Goal: Task Accomplishment & Management: Complete application form

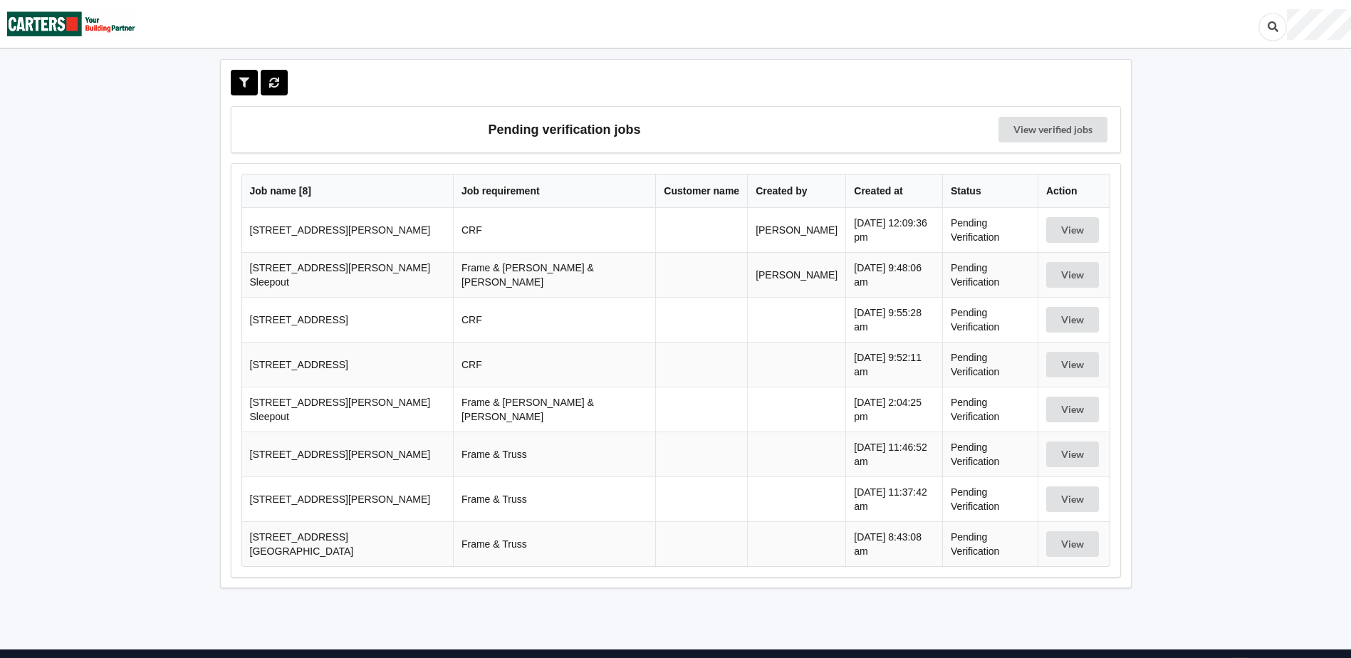
click at [357, 232] on td "[STREET_ADDRESS][PERSON_NAME]" at bounding box center [347, 230] width 211 height 44
click at [1064, 229] on button "View" at bounding box center [1072, 230] width 53 height 26
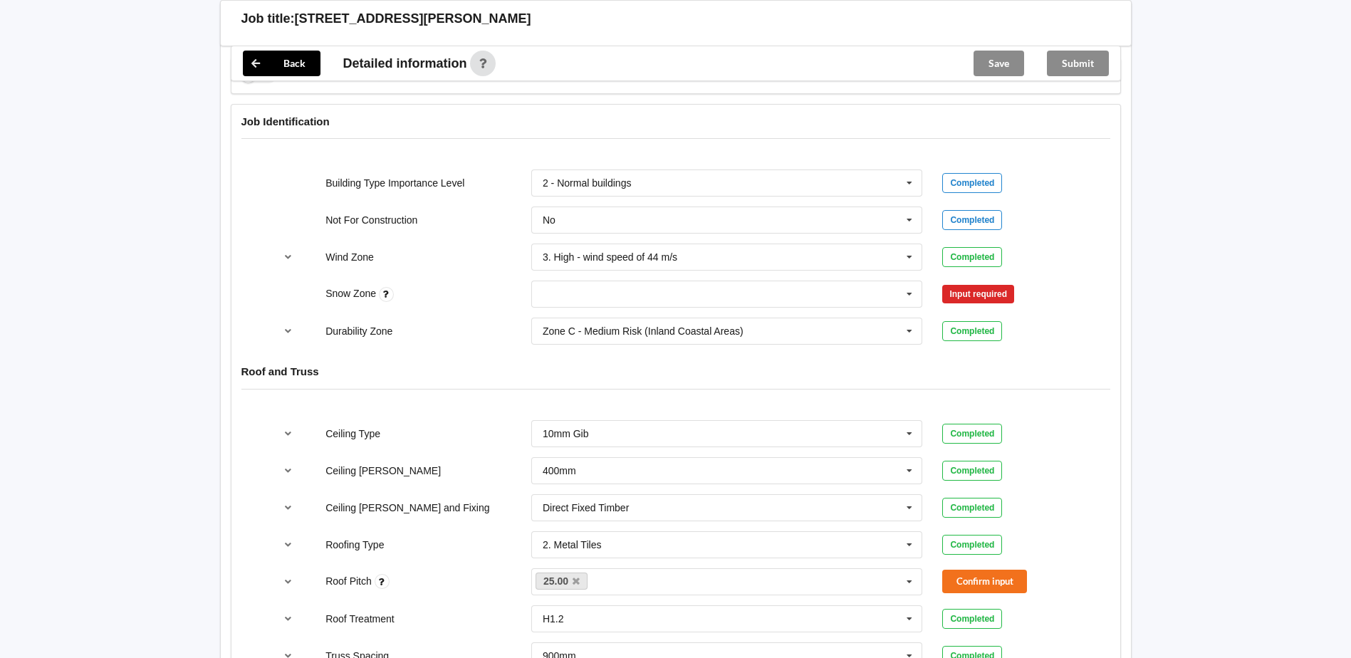
scroll to position [570, 0]
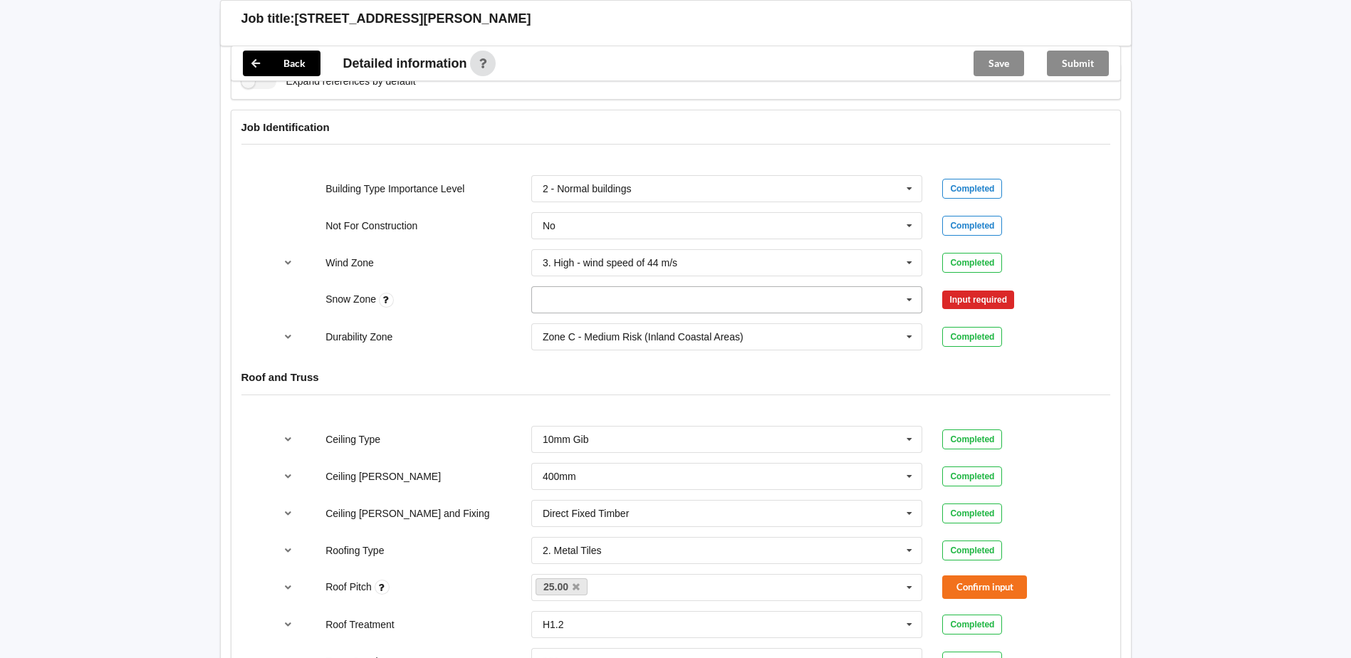
click at [553, 298] on input "text" at bounding box center [728, 300] width 390 height 26
click at [582, 351] on div "N1" at bounding box center [727, 352] width 390 height 26
click at [983, 298] on button "Confirm input" at bounding box center [984, 299] width 85 height 23
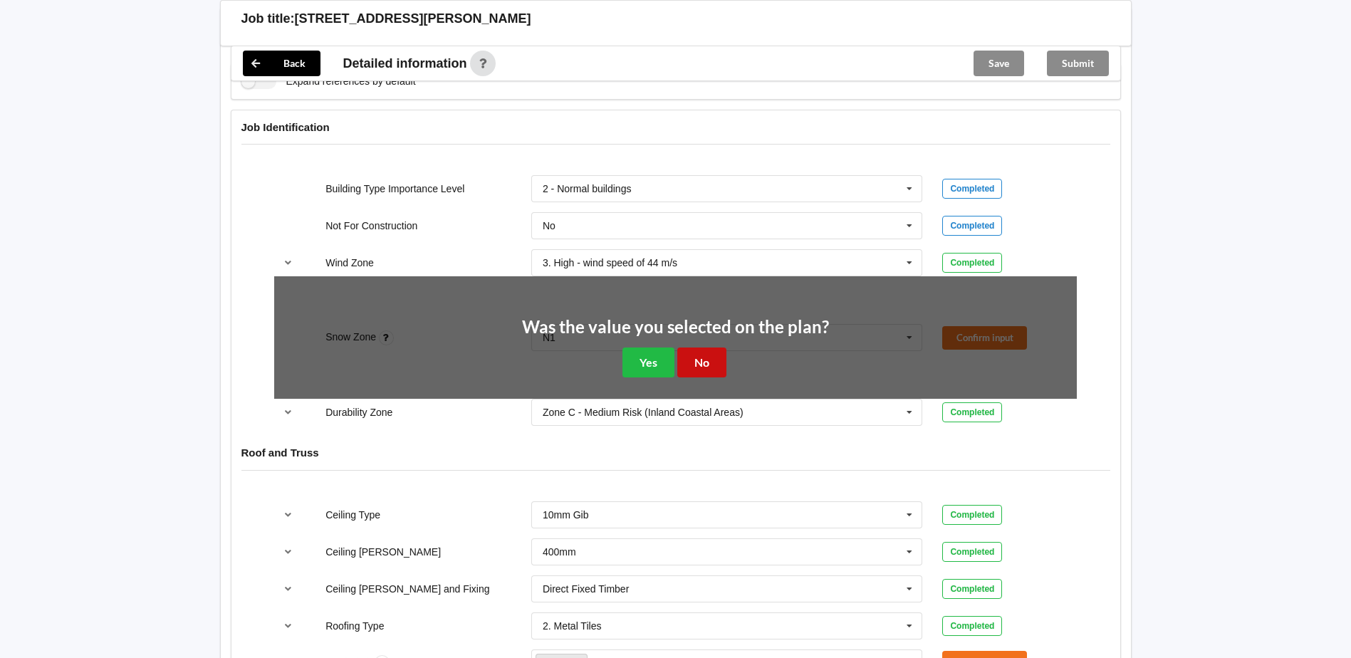
click at [713, 361] on button "No" at bounding box center [701, 361] width 49 height 29
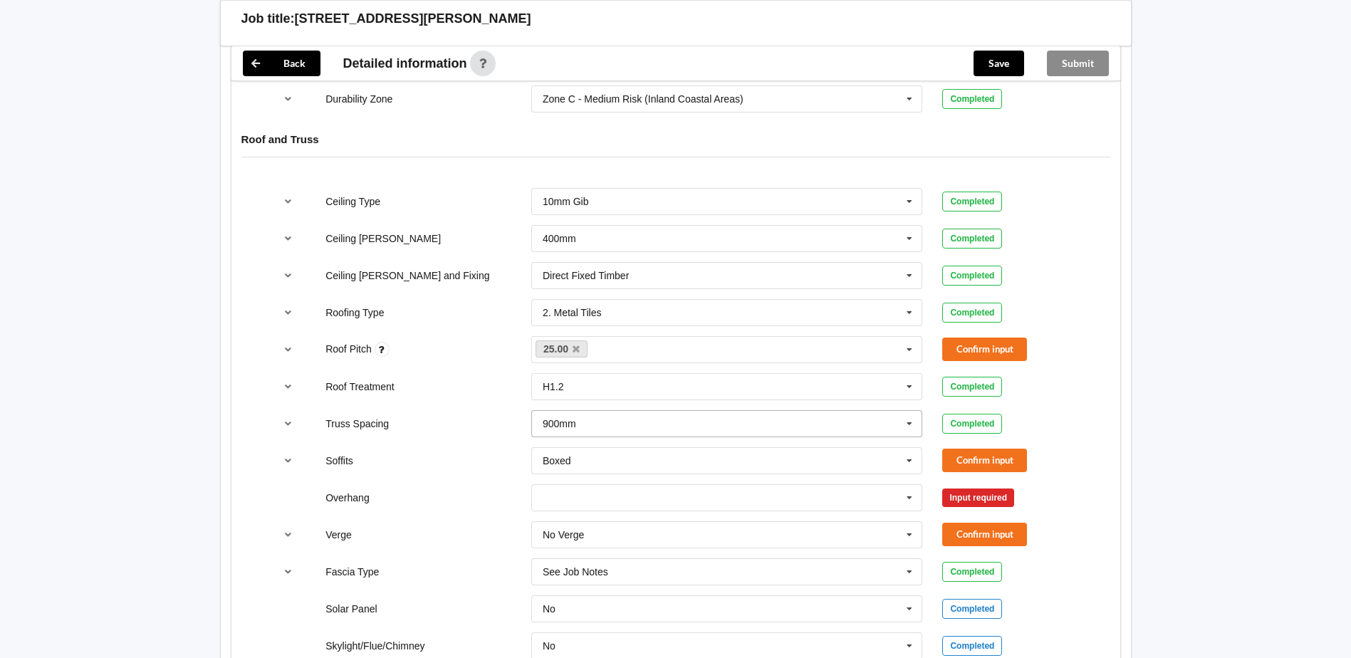
scroll to position [783, 0]
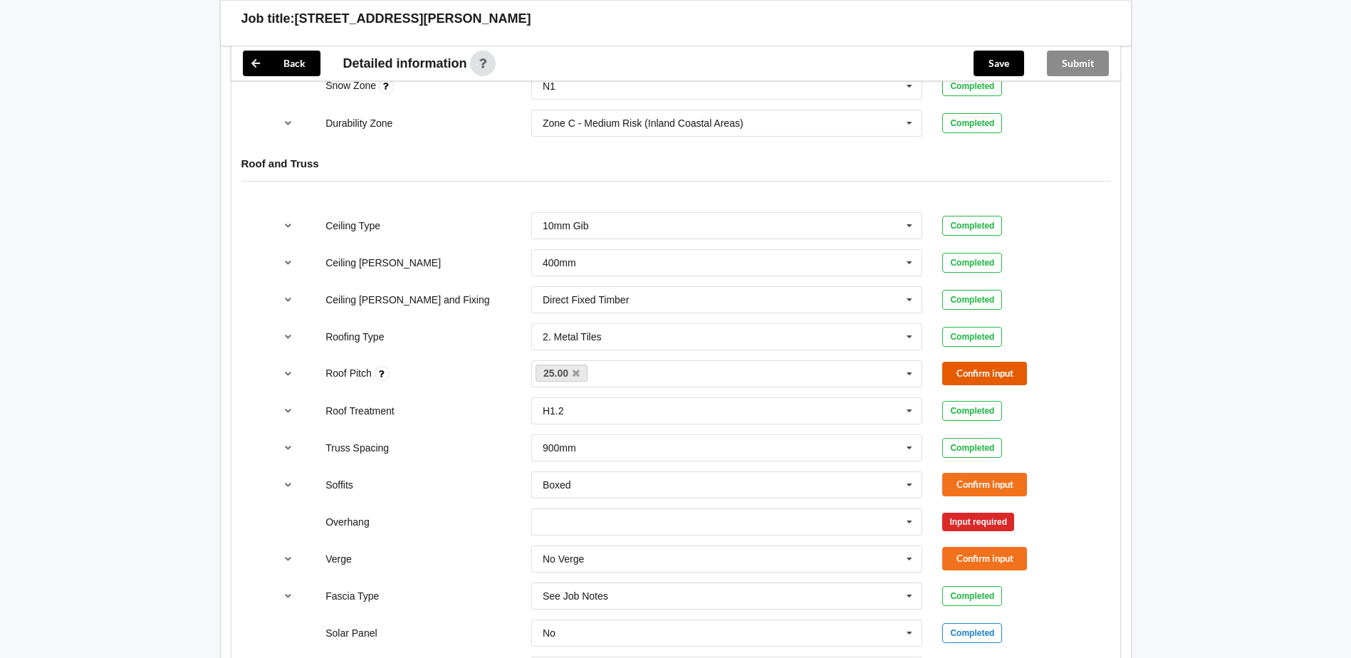
click at [971, 372] on button "Confirm input" at bounding box center [984, 373] width 85 height 23
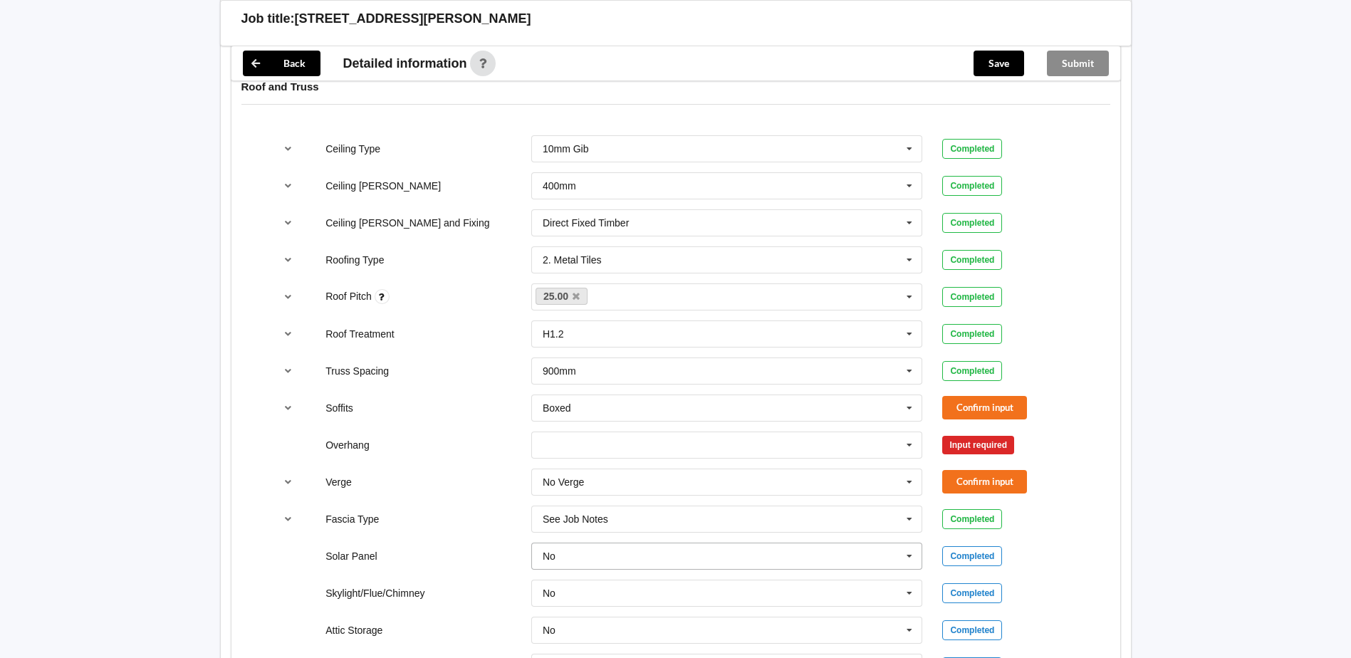
scroll to position [997, 0]
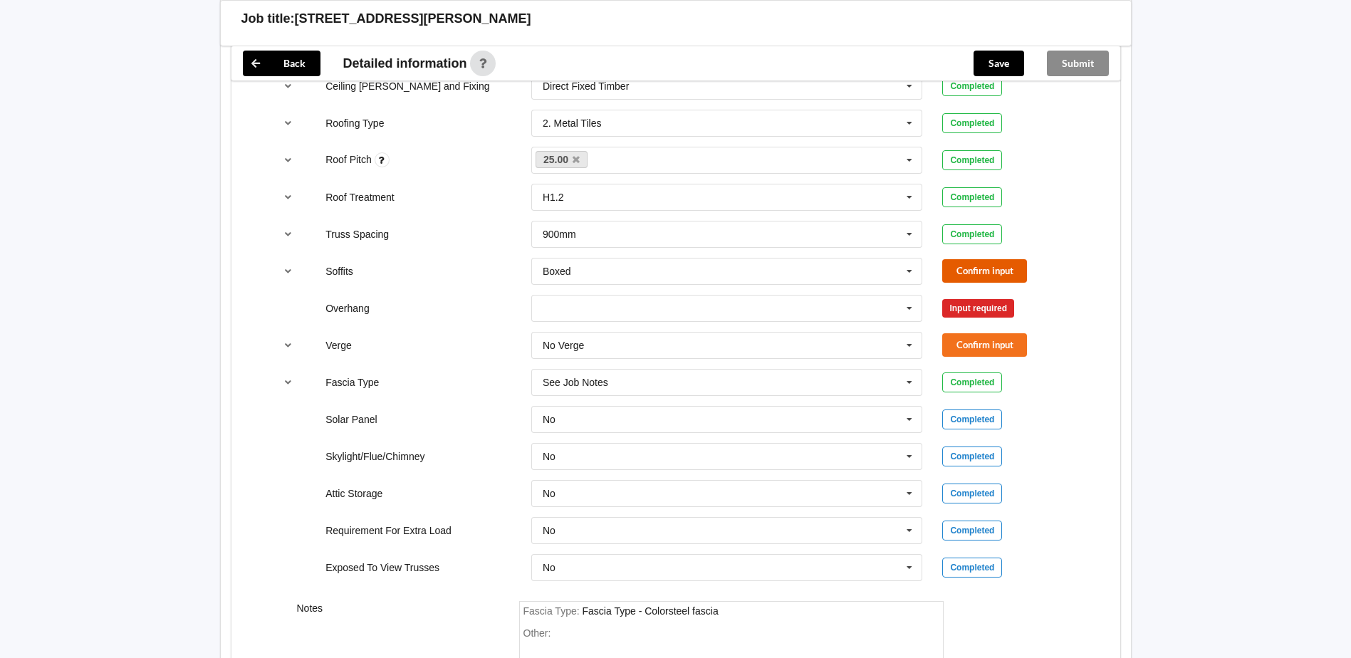
click at [981, 269] on button "Confirm input" at bounding box center [984, 270] width 85 height 23
click at [969, 308] on div "Input required" at bounding box center [978, 308] width 72 height 19
click at [912, 307] on icon at bounding box center [908, 308] width 21 height 26
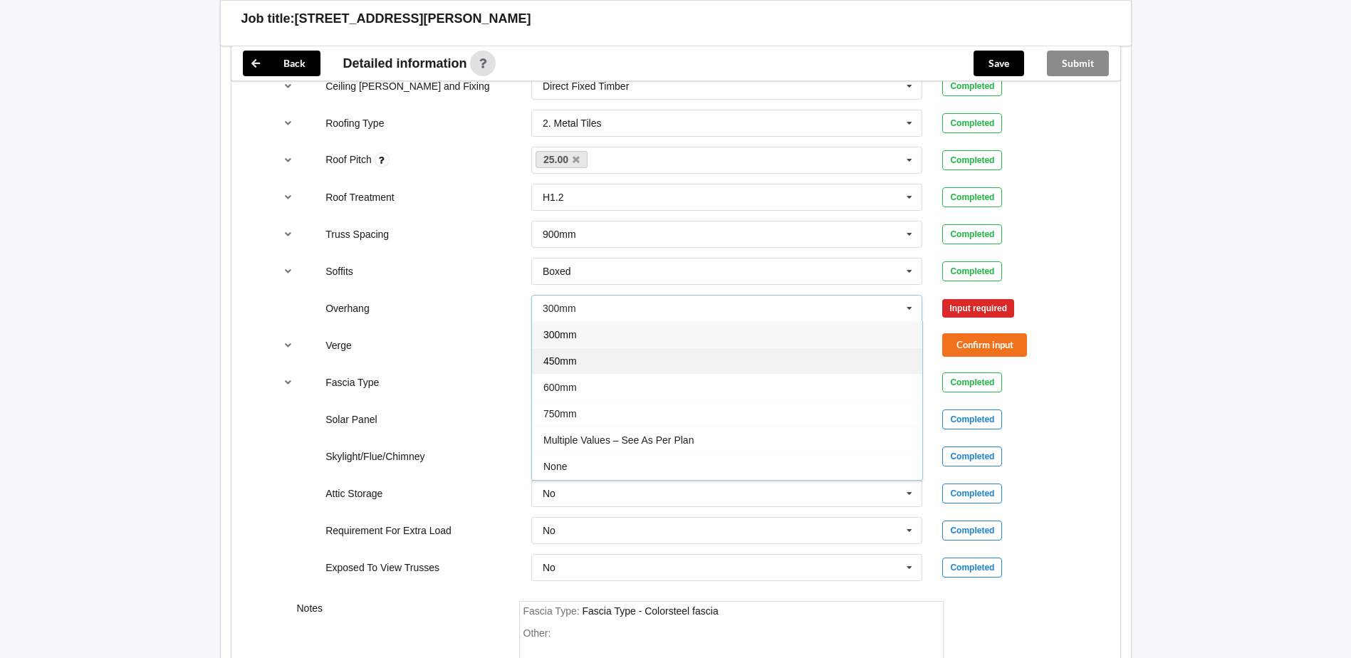
click at [614, 358] on div "450mm" at bounding box center [727, 360] width 390 height 26
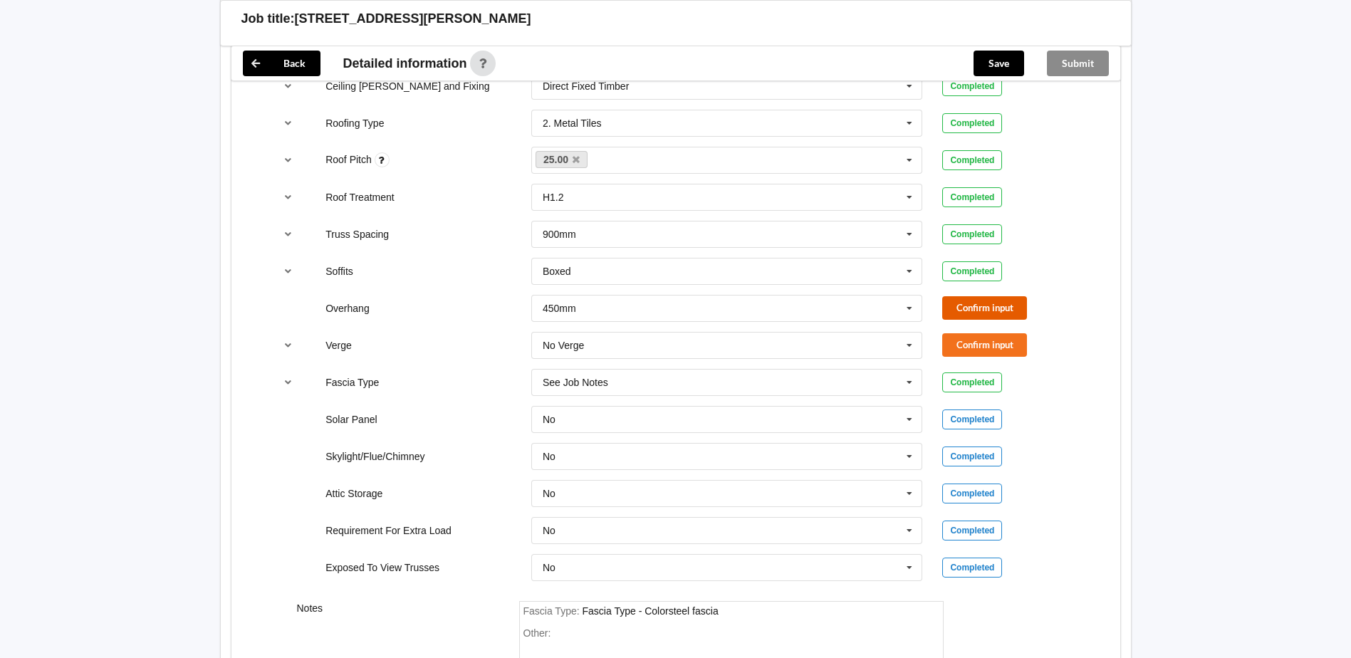
click at [958, 307] on button "Confirm input" at bounding box center [984, 307] width 85 height 23
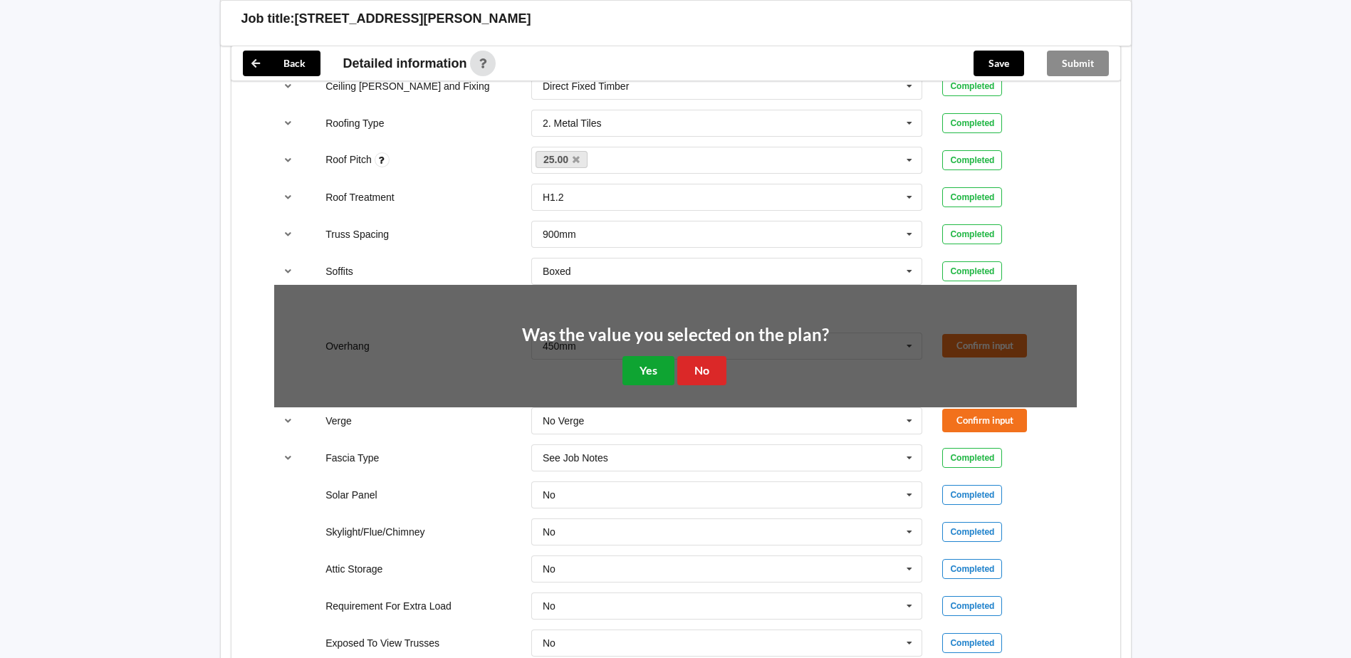
click at [636, 367] on button "Yes" at bounding box center [648, 370] width 52 height 29
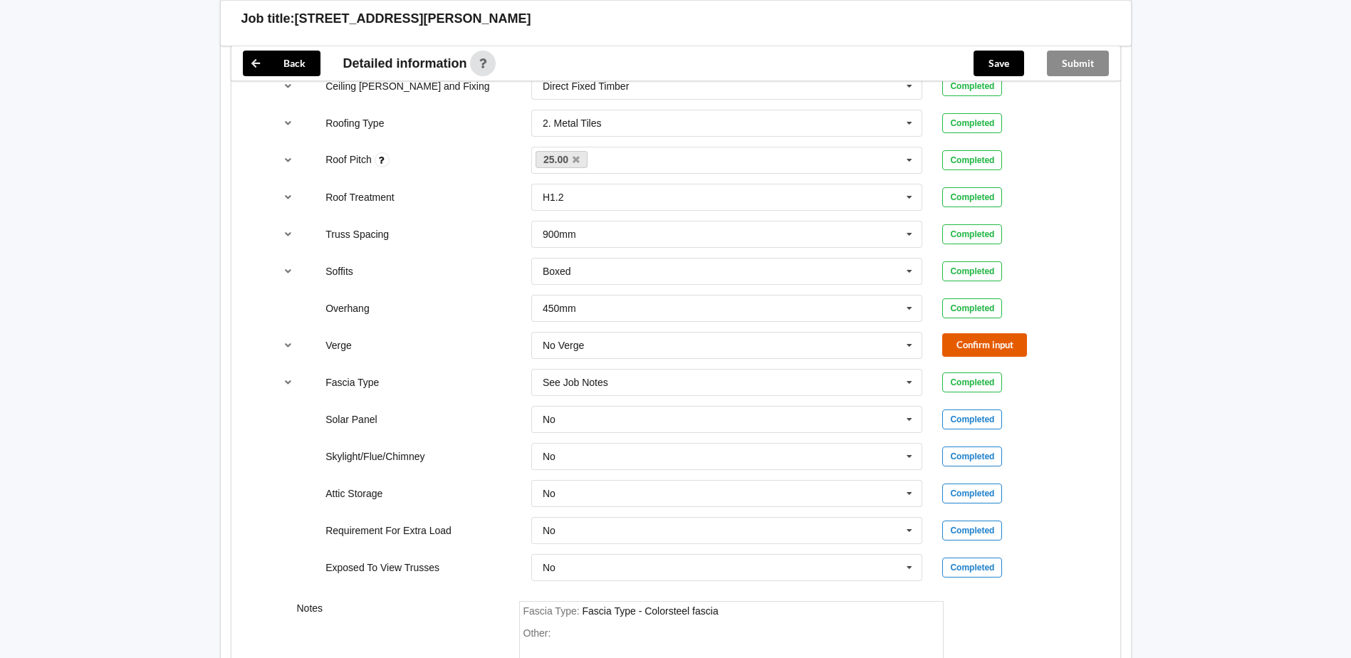
click at [986, 349] on button "Confirm input" at bounding box center [984, 344] width 85 height 23
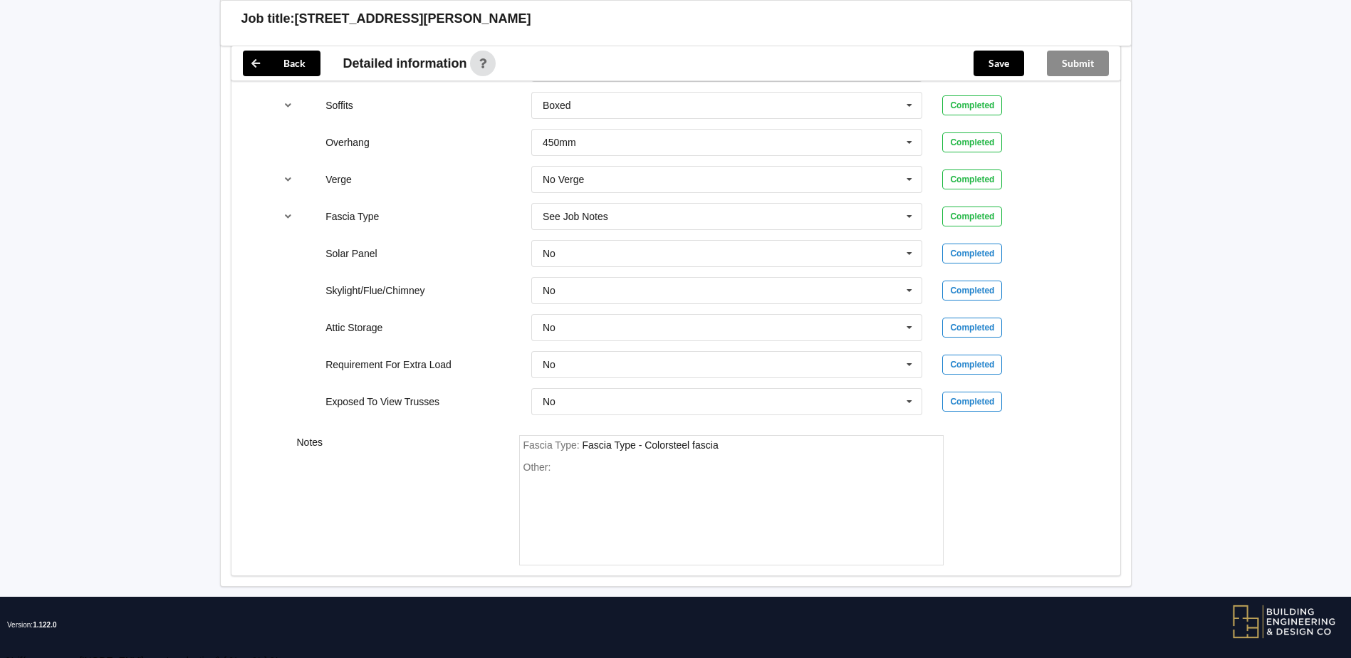
scroll to position [1173, 0]
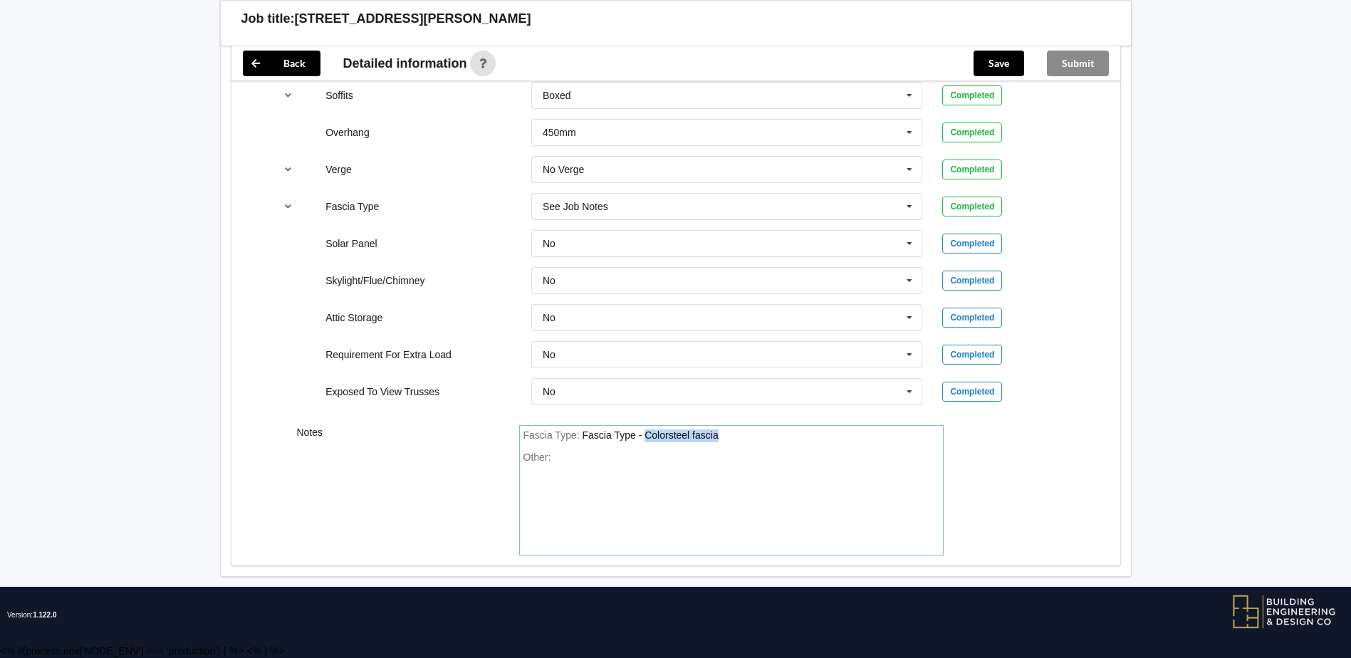
drag, startPoint x: 644, startPoint y: 434, endPoint x: 718, endPoint y: 436, distance: 73.4
click at [718, 436] on div "Fascia Type - Colorsteel fascia" at bounding box center [650, 434] width 136 height 11
paste div "FasciaType"
click at [795, 431] on div "Fascia Type : Fascia Type - Metal Fascia is Three65 150mm" at bounding box center [731, 435] width 416 height 13
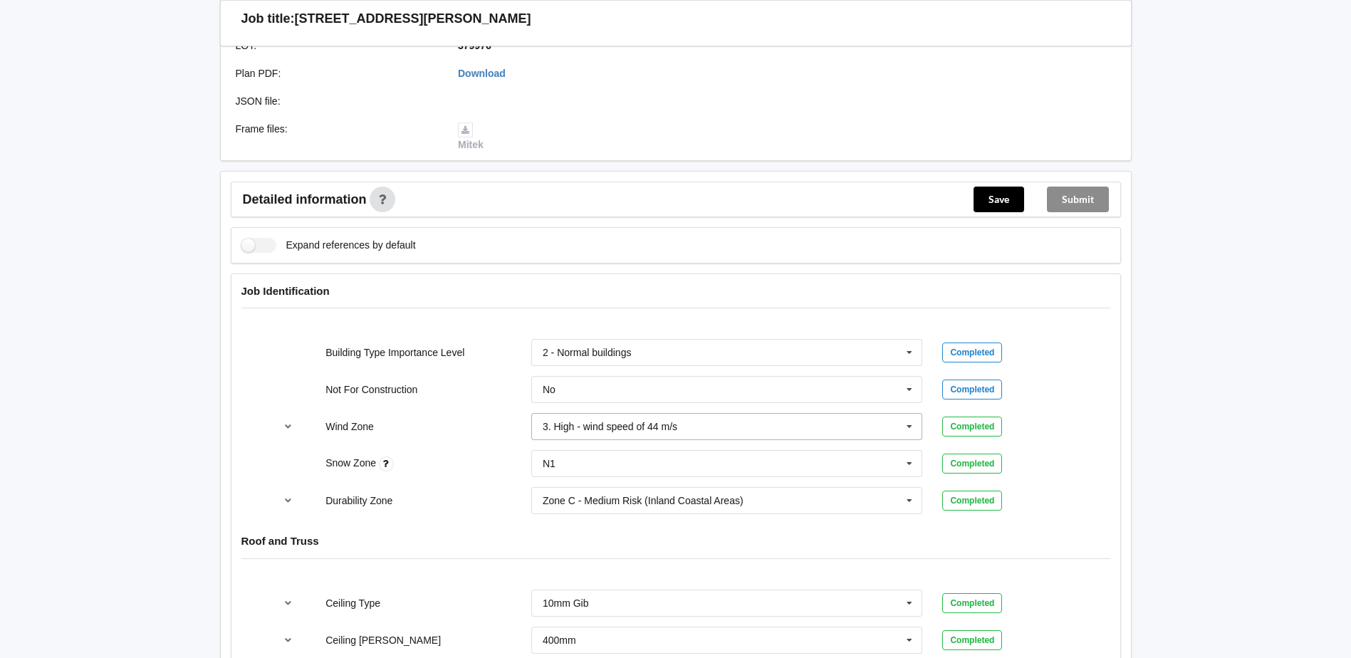
scroll to position [427, 0]
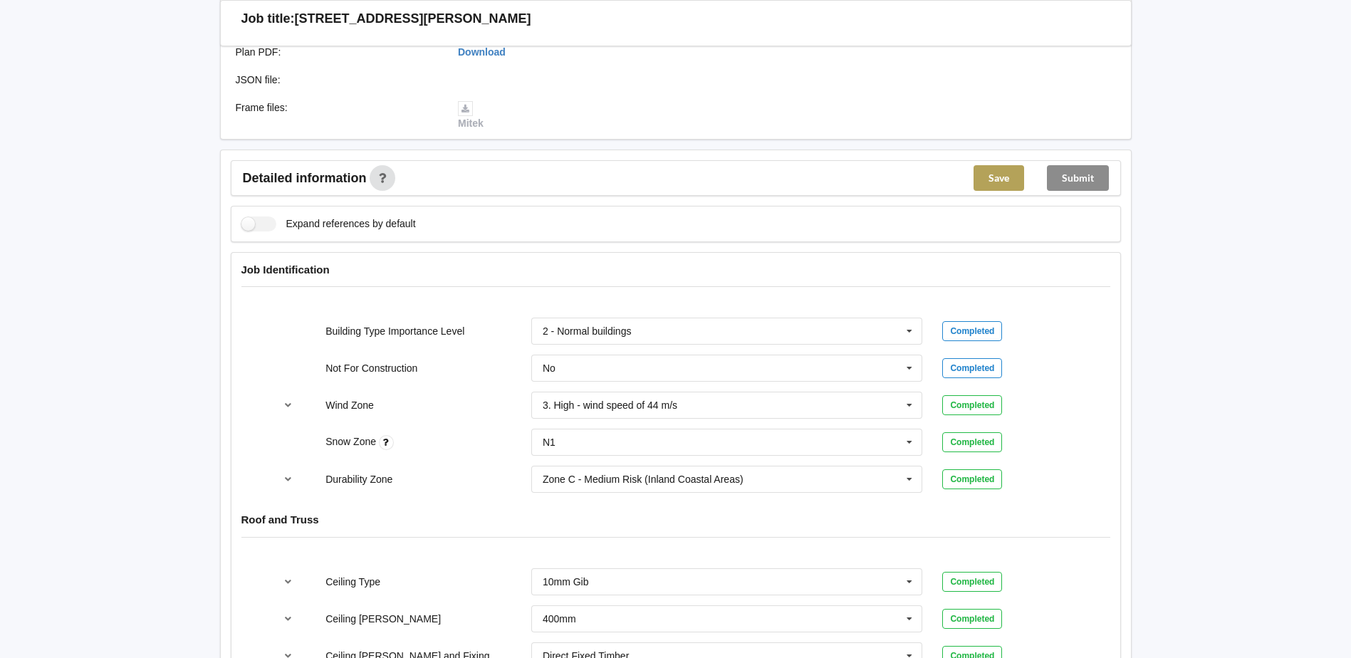
click at [990, 177] on button "Save" at bounding box center [998, 178] width 51 height 26
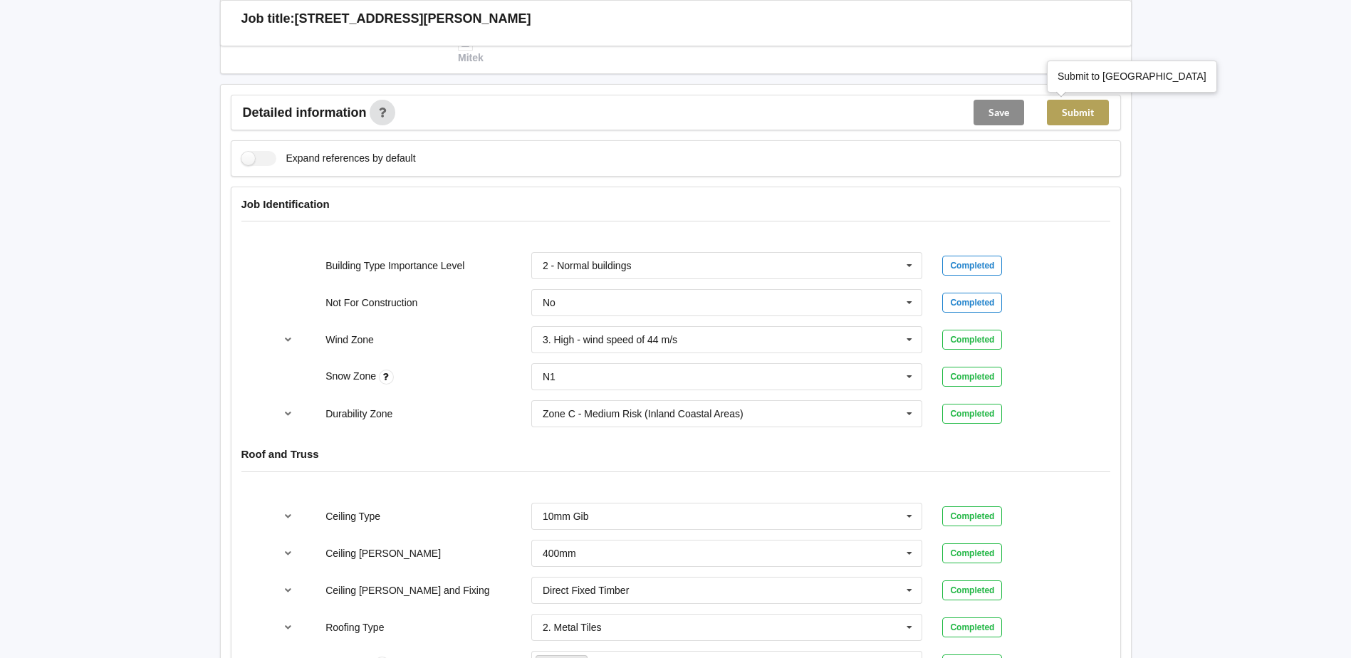
click at [1074, 107] on button "Submit" at bounding box center [1078, 113] width 62 height 26
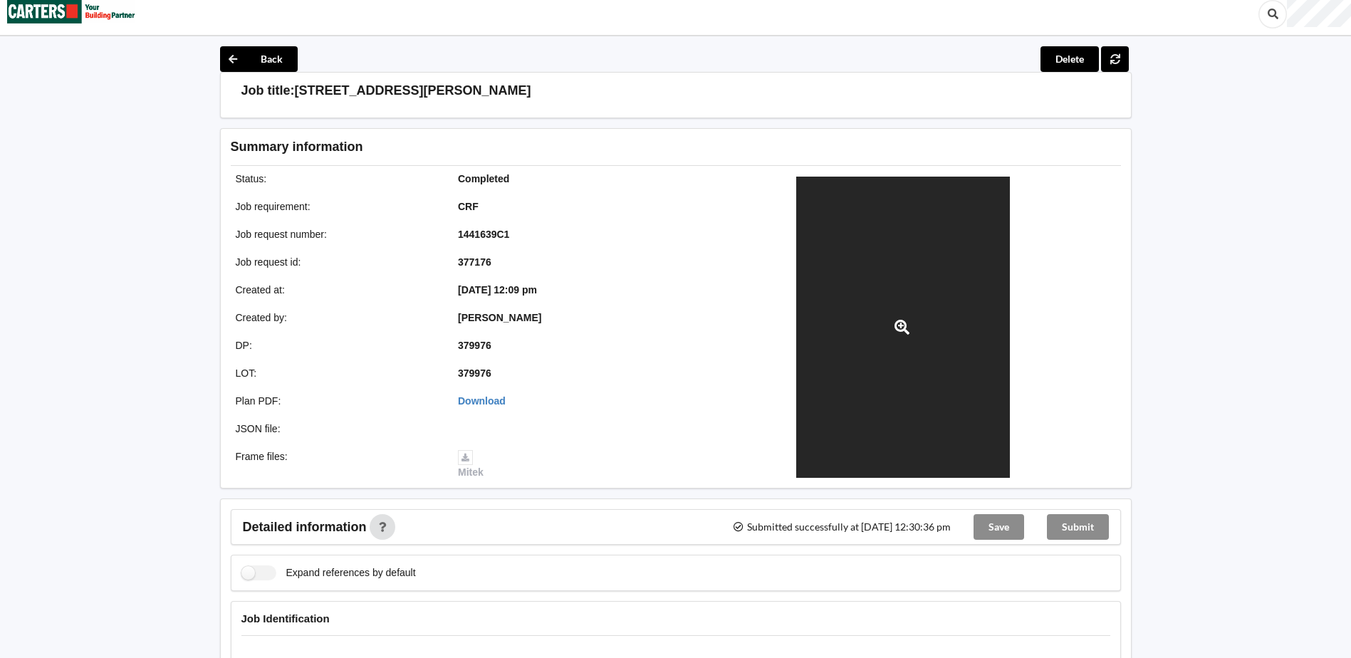
scroll to position [0, 0]
